Goal: Transaction & Acquisition: Purchase product/service

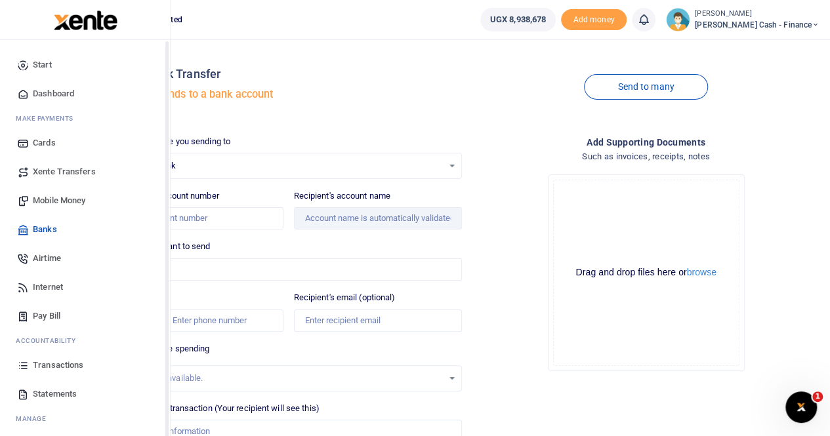
click at [55, 362] on span "Transactions" at bounding box center [58, 365] width 50 height 13
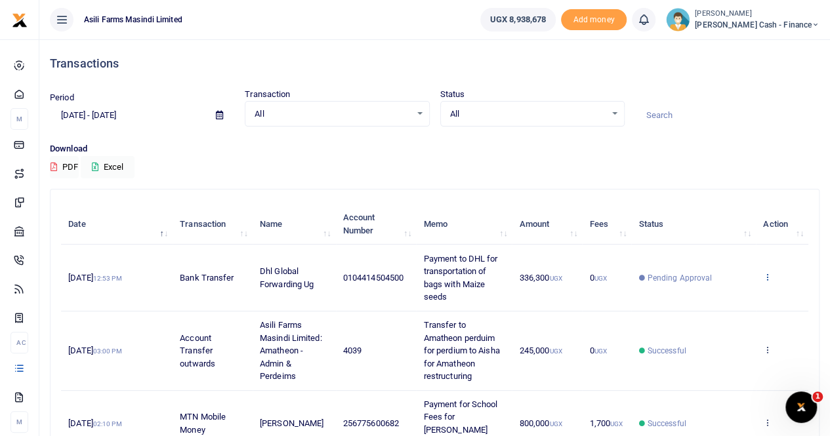
click at [767, 275] on icon at bounding box center [767, 276] width 9 height 9
click at [733, 298] on link "View details" at bounding box center [720, 299] width 104 height 18
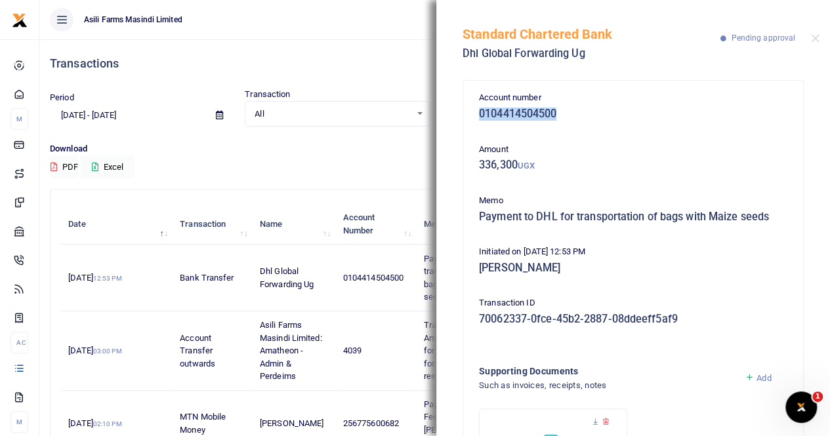
drag, startPoint x: 479, startPoint y: 114, endPoint x: 582, endPoint y: 116, distance: 103.0
click at [582, 116] on h5 "0104414504500" at bounding box center [633, 114] width 308 height 13
copy h5 "0104414504500"
click at [809, 36] on div "Standard Chartered Bank Dhl Global Forwarding Ug Pending approval" at bounding box center [633, 36] width 394 height 73
click at [817, 36] on div "Standard Chartered Bank Dhl Global Forwarding Ug Pending approval" at bounding box center [633, 36] width 394 height 73
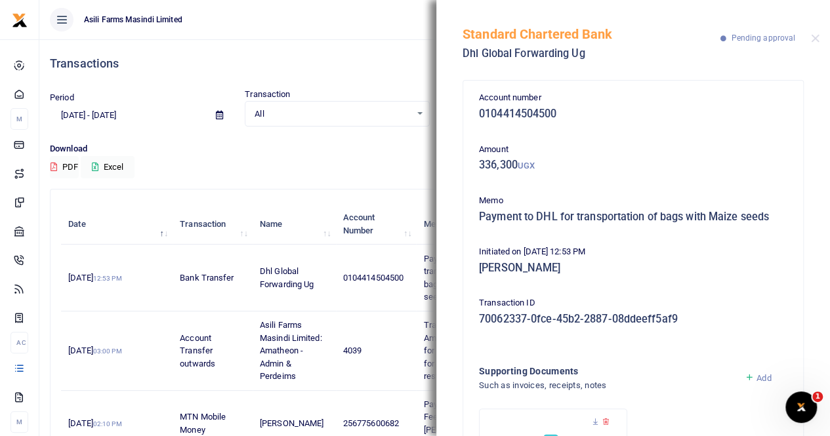
click at [810, 35] on div "Standard Chartered Bank Dhl Global Forwarding Ug Pending approval" at bounding box center [633, 36] width 394 height 73
click at [813, 38] on button "Close" at bounding box center [815, 38] width 9 height 9
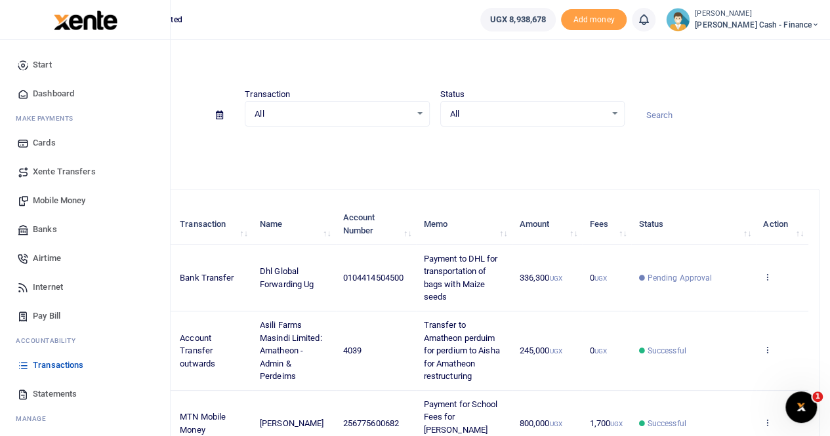
click at [51, 229] on span "Banks" at bounding box center [45, 229] width 24 height 13
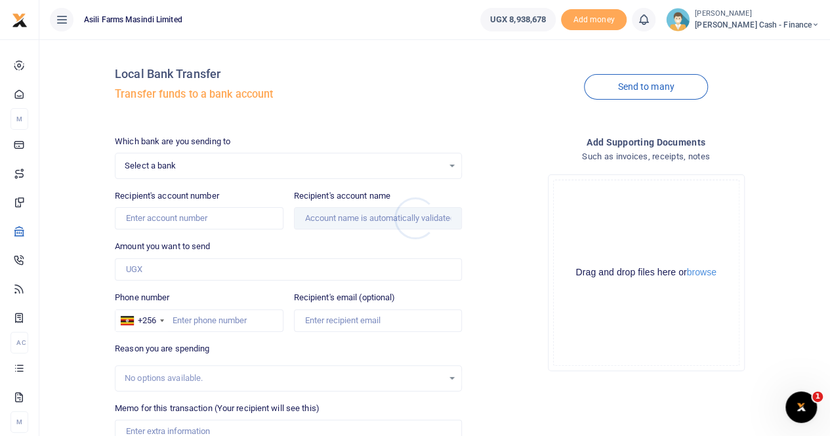
click at [188, 163] on div at bounding box center [415, 218] width 830 height 436
click at [146, 163] on span "Select a bank" at bounding box center [284, 165] width 318 height 13
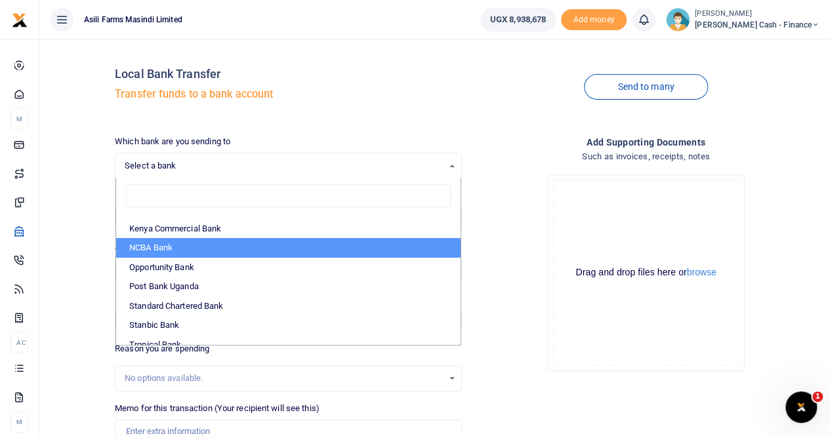
scroll to position [391, 0]
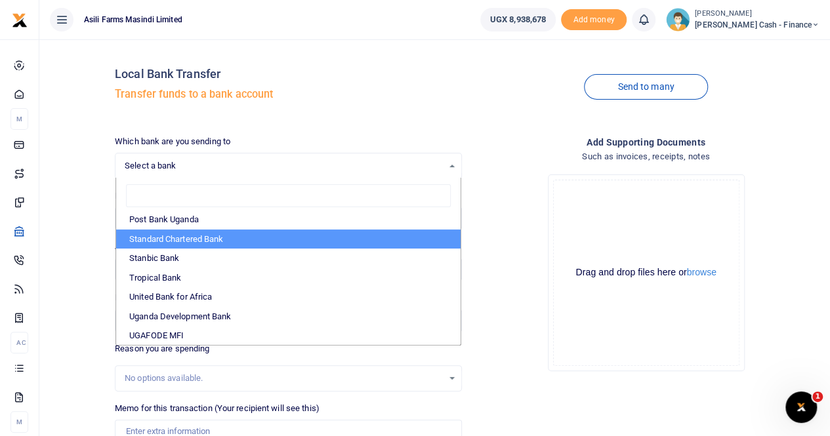
click at [178, 238] on li "Standard Chartered Bank" at bounding box center [288, 240] width 344 height 20
select select "STAN"
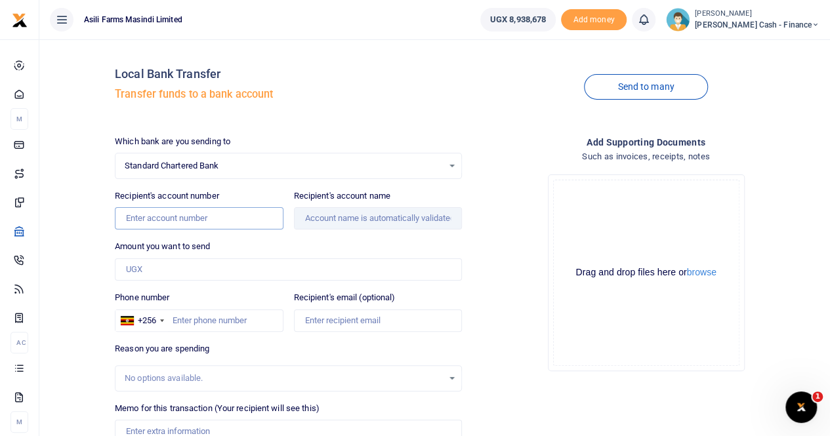
click at [144, 212] on input "Recipient's account number" at bounding box center [199, 218] width 168 height 22
paste input "0104414504500"
type input "0104414504500"
click at [167, 270] on input "Amount you want to send" at bounding box center [288, 269] width 347 height 22
click at [150, 268] on input "Amount you want to send" at bounding box center [288, 269] width 347 height 22
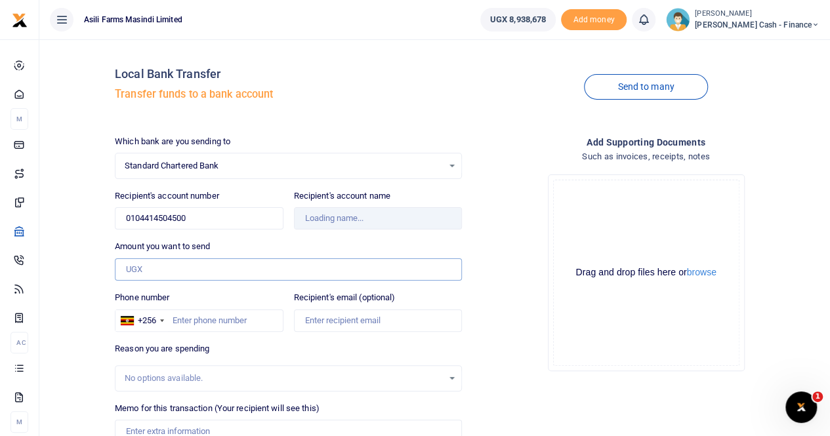
paste input "313900"
type input "313,900"
click at [147, 422] on input "Memo for this transaction (Your recipient will see this)" at bounding box center [288, 431] width 347 height 22
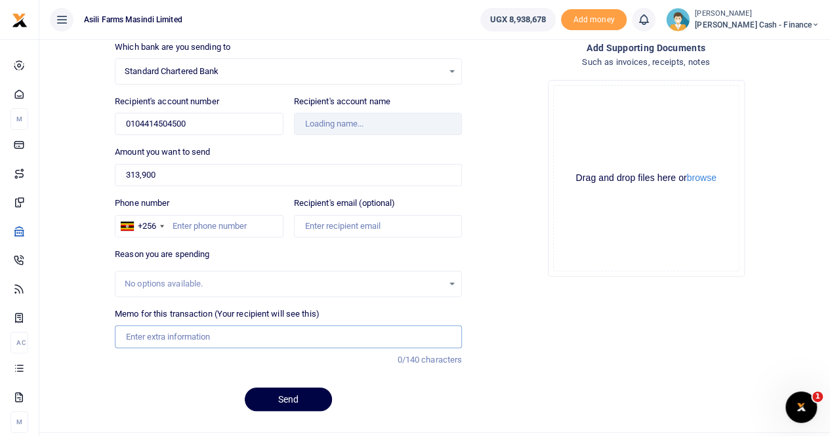
scroll to position [121, 0]
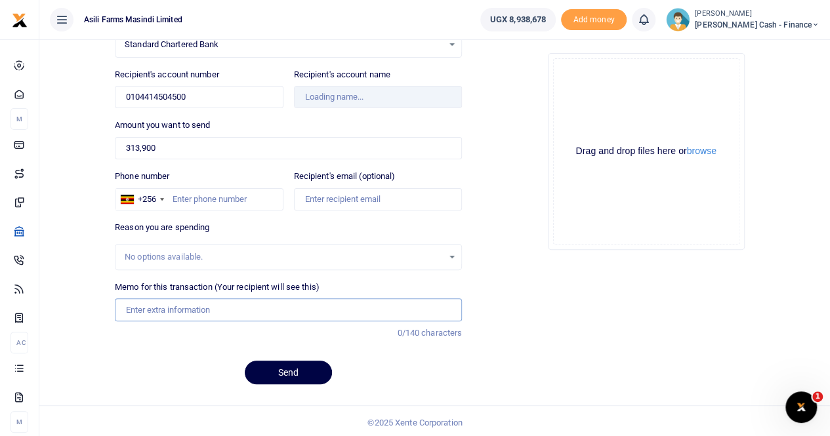
click at [159, 300] on input "Memo for this transaction (Your recipient will see this)" at bounding box center [288, 309] width 347 height 22
type input "Payment to"
type input "Dhl Global Forwarding Ug"
drag, startPoint x: 362, startPoint y: 302, endPoint x: 310, endPoint y: 302, distance: 52.5
click at [278, 310] on input "Payment to DHL for transportation of bags with Maize seeds" at bounding box center [288, 309] width 347 height 22
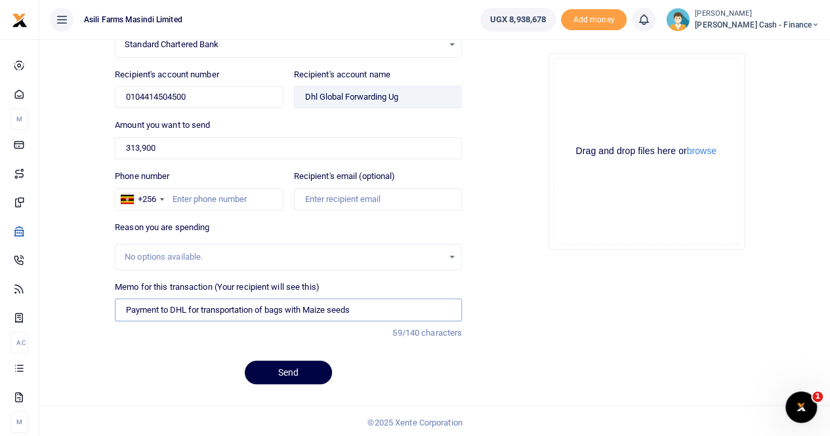
click at [304, 303] on input "Payment to DHL for transportation of bags with Maize seeds" at bounding box center [288, 309] width 347 height 22
drag, startPoint x: 304, startPoint y: 306, endPoint x: 269, endPoint y: 305, distance: 35.4
click at [269, 305] on input "Payment to DHL for transportation of bags with Maize seeds" at bounding box center [288, 309] width 347 height 22
click at [345, 303] on input "Payment to DHL for transportation of Maize seeds" at bounding box center [288, 309] width 347 height 22
type input "Payment to DHL for transportation of Maize seeds"
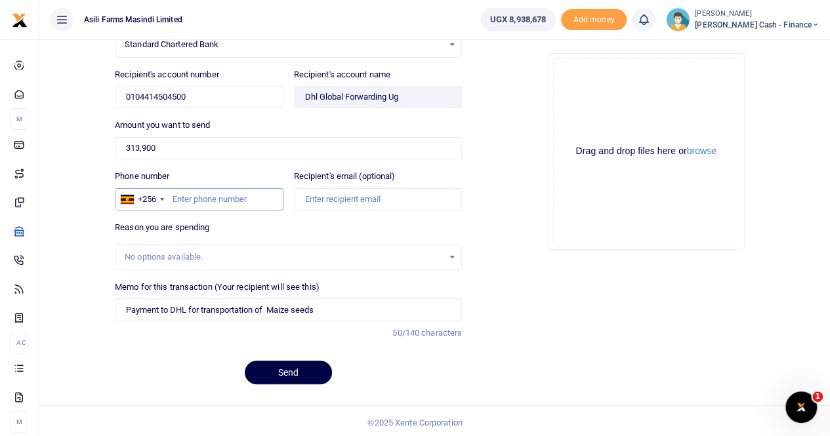
click at [205, 193] on input "Phone number" at bounding box center [199, 199] width 168 height 22
type input "759515822"
click at [385, 193] on input "Recipient's email (optional)" at bounding box center [378, 199] width 168 height 22
type input "ankunda.pricillah@agilis-partners.com"
click at [709, 153] on button "browse" at bounding box center [702, 151] width 30 height 10
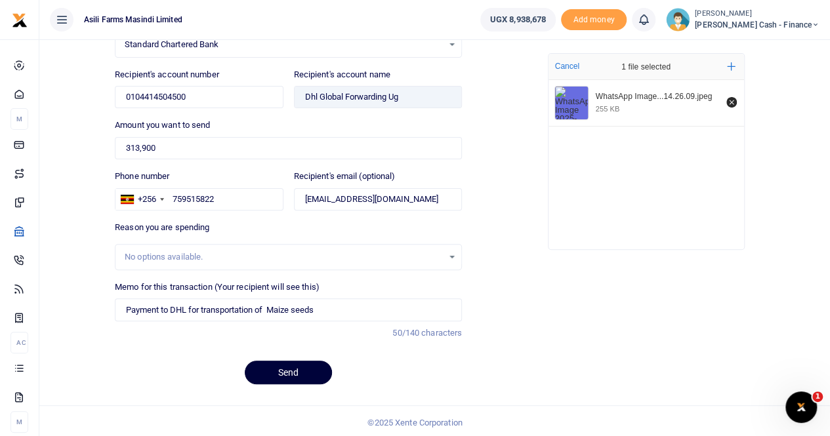
click at [291, 369] on button "Send" at bounding box center [288, 373] width 87 height 24
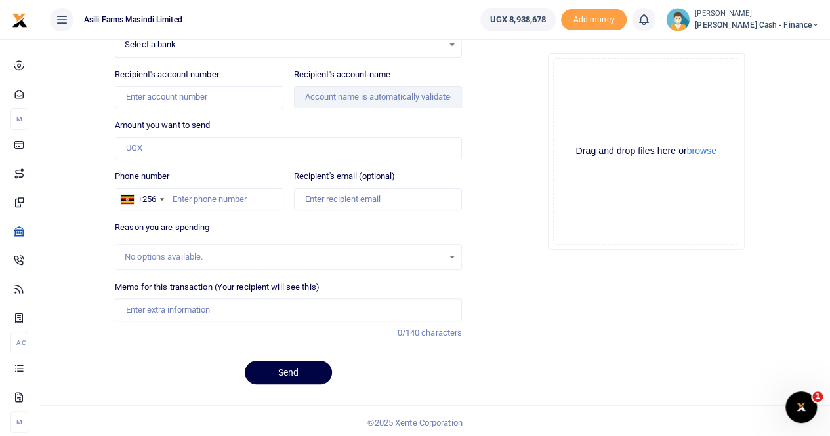
click at [260, 121] on div "Amount you want to send Amount is required." at bounding box center [288, 139] width 347 height 41
